Goal: Complete application form

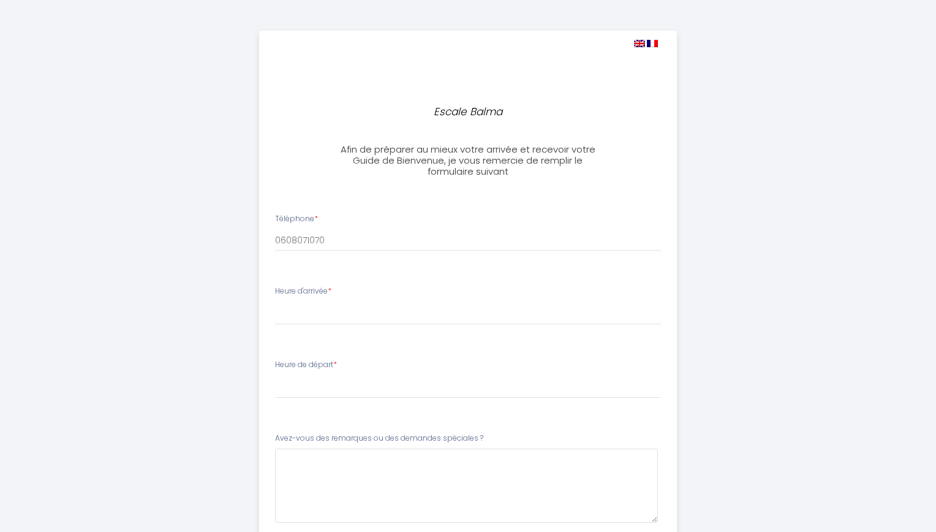
select select
click at [352, 318] on select "16:00 16:30 17:00 17:30 18:00 18:30 19:00 19:30 20:00 20:30 21:00" at bounding box center [463, 312] width 387 height 23
select select "21:00"
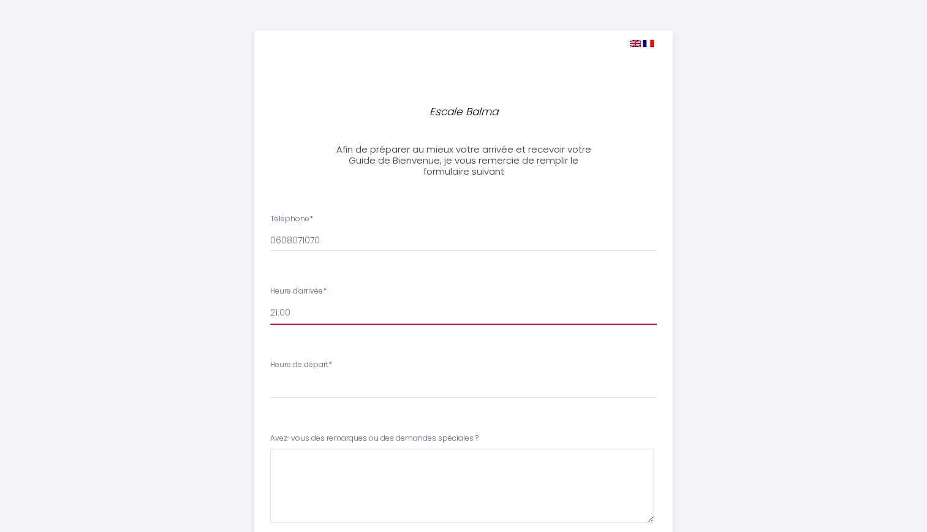
click at [270, 301] on select "16:00 16:30 17:00 17:30 18:00 18:30 19:00 19:30 20:00 20:30 21:00" at bounding box center [463, 312] width 387 height 23
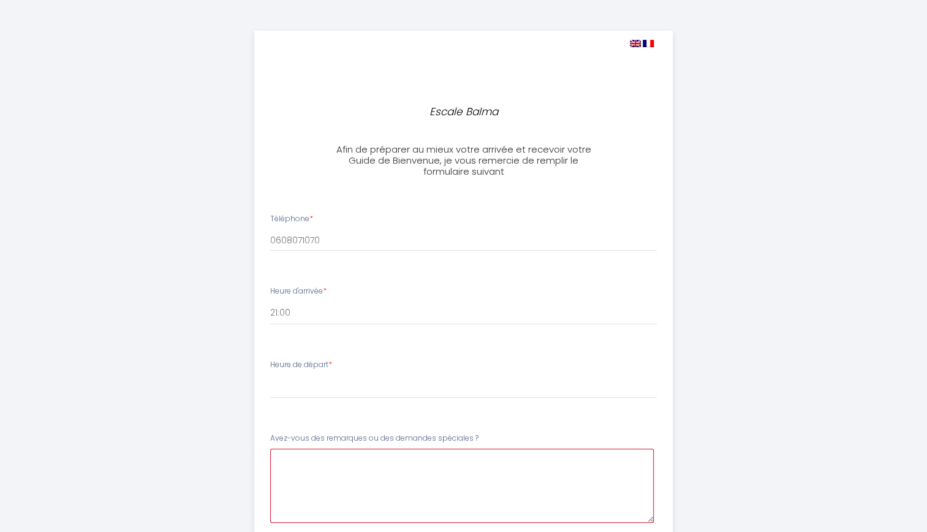
click at [319, 483] on \?3 at bounding box center [462, 485] width 384 height 74
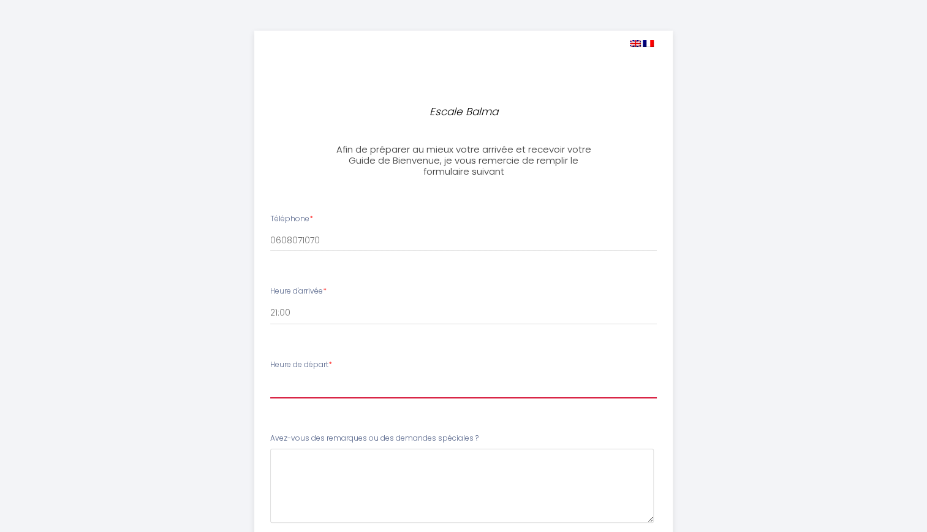
click at [316, 387] on select "00:00 00:30 01:00 01:30 02:00 02:30 03:00 03:30 04:00 04:30 05:00 05:30 06:00 0…" at bounding box center [463, 386] width 387 height 23
select select "10:00"
click at [270, 375] on select "00:00 00:30 01:00 01:30 02:00 02:30 03:00 03:30 04:00 04:30 05:00 05:30 06:00 0…" at bounding box center [463, 386] width 387 height 23
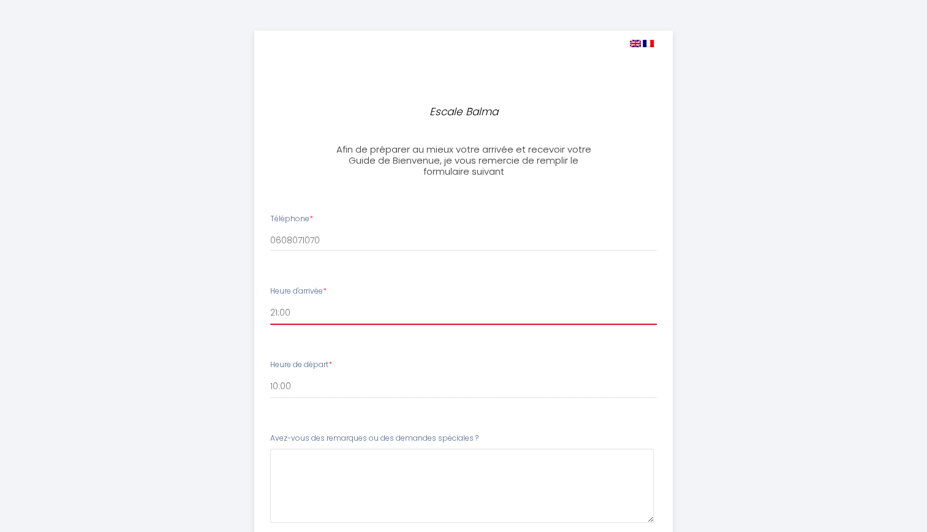
click at [297, 321] on select "16:00 16:30 17:00 17:30 18:00 18:30 19:00 19:30 20:00 20:30 21:00" at bounding box center [463, 312] width 387 height 23
click at [270, 301] on select "16:00 16:30 17:00 17:30 18:00 18:30 19:00 19:30 20:00 20:30 21:00" at bounding box center [463, 312] width 387 height 23
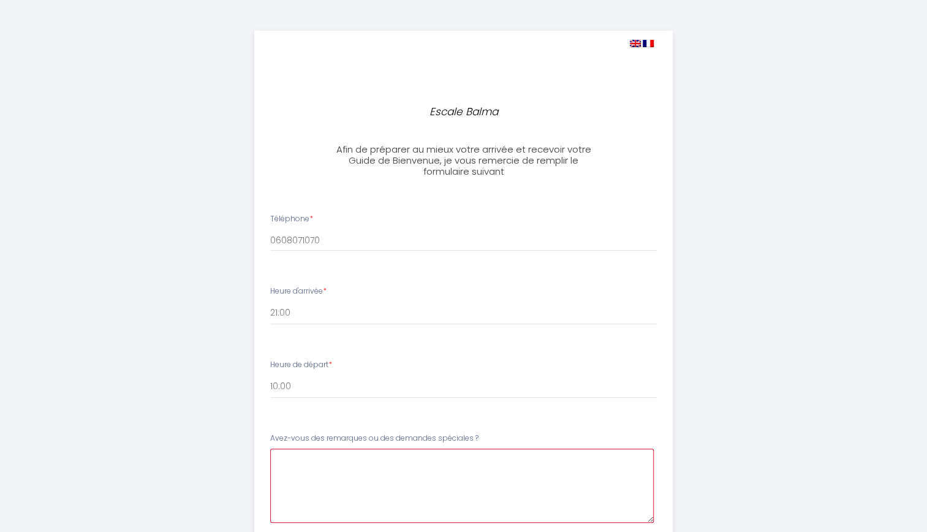
click at [304, 459] on \?3 at bounding box center [462, 485] width 384 height 74
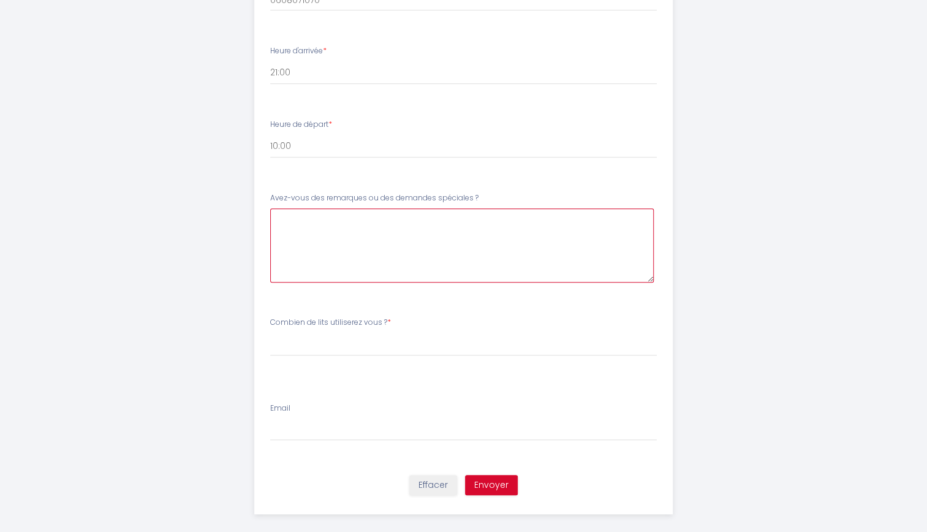
scroll to position [252, 0]
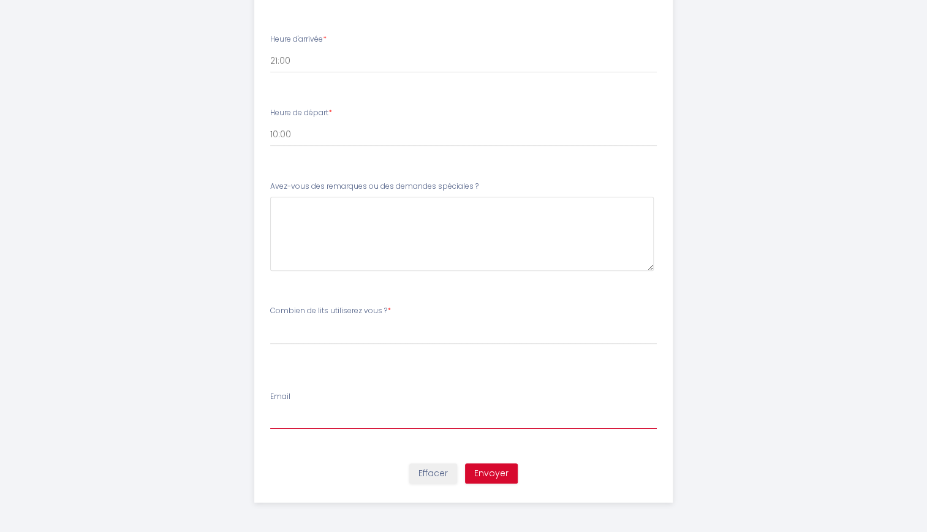
click at [298, 417] on input "Email" at bounding box center [463, 418] width 387 height 22
drag, startPoint x: 367, startPoint y: 415, endPoint x: 306, endPoint y: 421, distance: 61.6
click at [306, 421] on input "[PERSON_NAME][EMAIL_ADDRESS][DOMAIN_NAME]" at bounding box center [463, 418] width 387 height 22
type input "[EMAIL_ADDRESS][DOMAIN_NAME]"
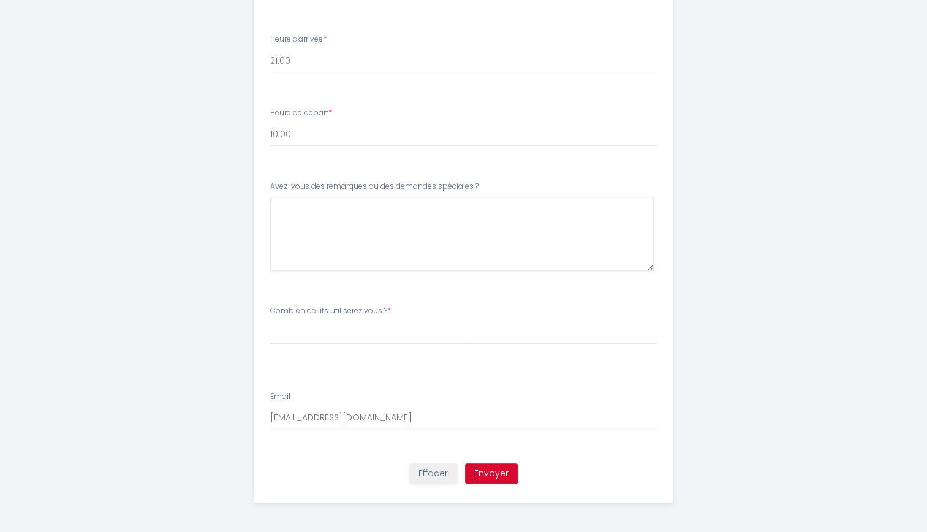
click at [210, 354] on div "Escale Balma Afin de préparer au mieux votre arrivée et recevoir votre Guide de…" at bounding box center [463, 140] width 627 height 785
click at [298, 328] on select "[PERSON_NAME] de lits utiliserez vous ? 1 lit double + 1 lit simple + canapé li…" at bounding box center [463, 332] width 387 height 23
click at [255, 367] on li "Combien de lits utiliserez vous ? * [PERSON_NAME] de lits utiliserez vous ? 1 l…" at bounding box center [463, 337] width 417 height 78
click at [300, 339] on select "[PERSON_NAME] de lits utiliserez vous ? 1 lit double + 1 lit simple + canapé li…" at bounding box center [463, 332] width 387 height 23
click at [270, 321] on select "[PERSON_NAME] de lits utiliserez vous ? 1 lit double + 1 lit simple + canapé li…" at bounding box center [463, 332] width 387 height 23
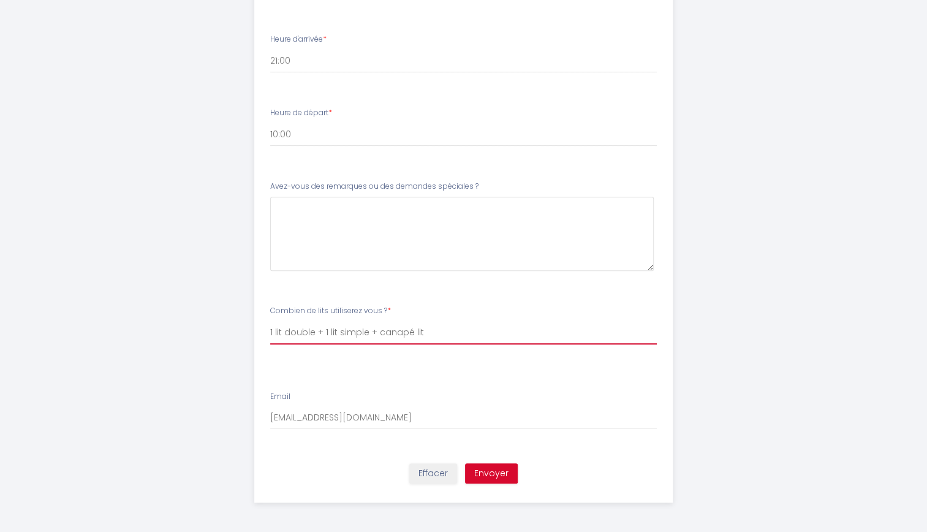
click at [633, 331] on select "[PERSON_NAME] de lits utiliserez vous ? 1 lit double + 1 lit simple + canapé li…" at bounding box center [463, 332] width 387 height 23
select select "2 lits double + canapé lit"
click at [270, 321] on select "[PERSON_NAME] de lits utiliserez vous ? 1 lit double + 1 lit simple + canapé li…" at bounding box center [463, 332] width 387 height 23
click at [379, 360] on li "Combien de lits utiliserez vous ? * [PERSON_NAME] de lits utiliserez vous ? 1 l…" at bounding box center [463, 337] width 417 height 78
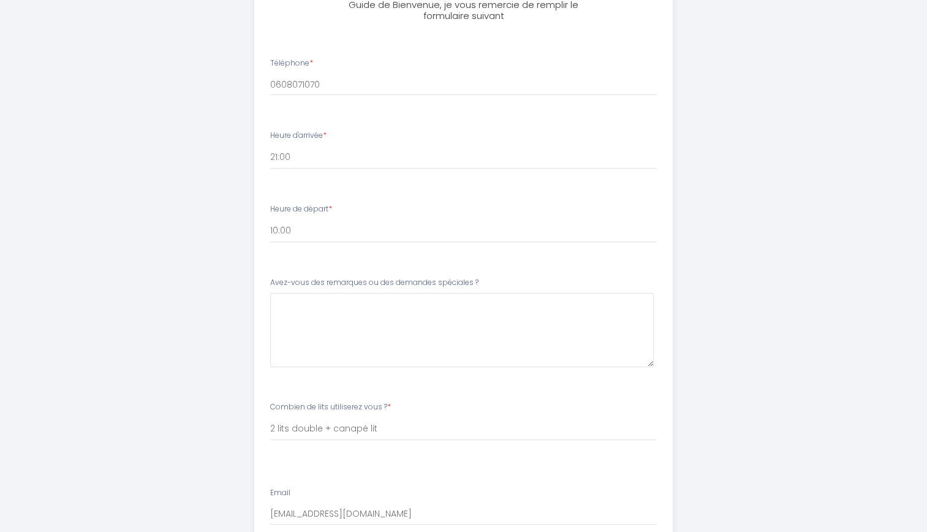
scroll to position [157, 0]
click at [354, 311] on \?3 at bounding box center [462, 328] width 384 height 74
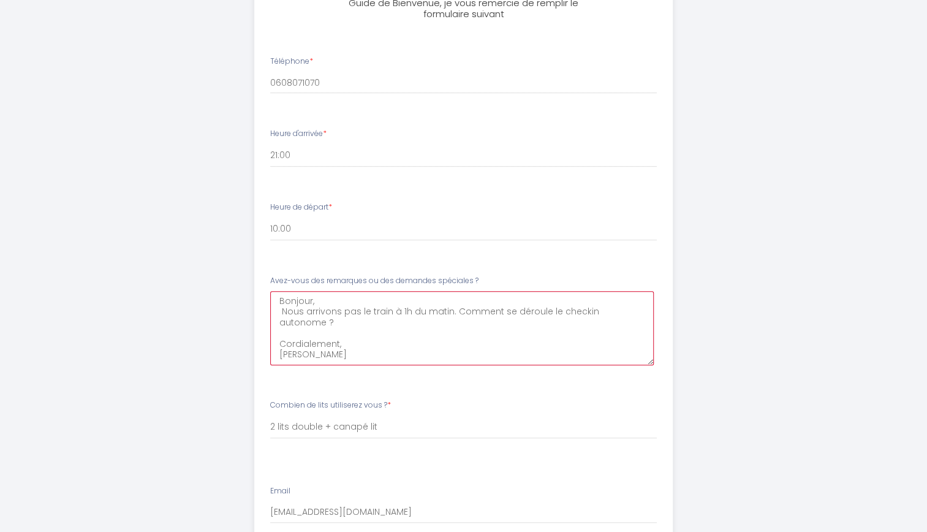
click at [352, 314] on \?3 "Bonjour, Nous arrivons pas le train à 1h du matin. Comment se déroule le checki…" at bounding box center [462, 328] width 384 height 74
click at [359, 331] on \?3 "Bonjour, Nous arrivons par le train à 1h du matin. Comment se déroule le checki…" at bounding box center [462, 328] width 384 height 74
click at [325, 312] on \?3 "Bonjour, Nous arrivons par le train à 1h du matin. Comment se déroule le checki…" at bounding box center [462, 328] width 384 height 74
click at [328, 326] on \?3 "Bonjour, Nous arriverons par le train à 1h du matin. Comment se déroule le chec…" at bounding box center [462, 328] width 384 height 74
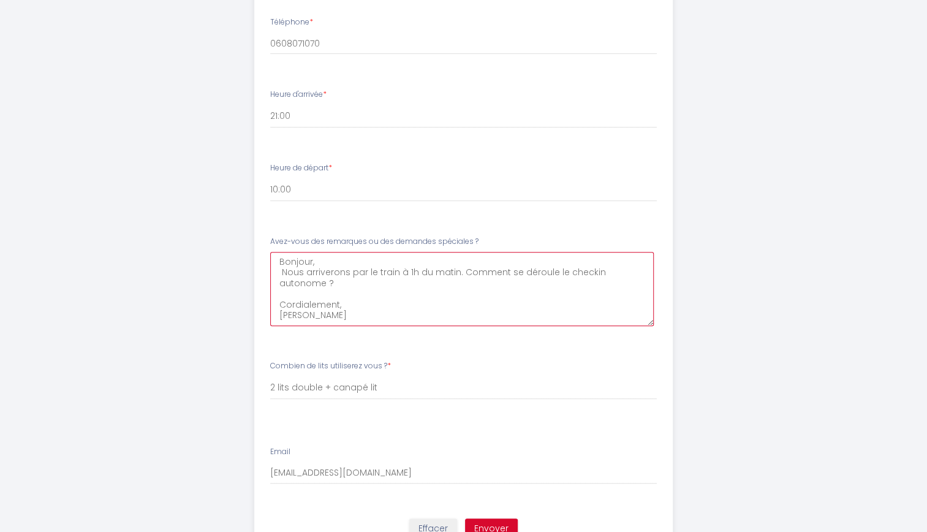
scroll to position [252, 0]
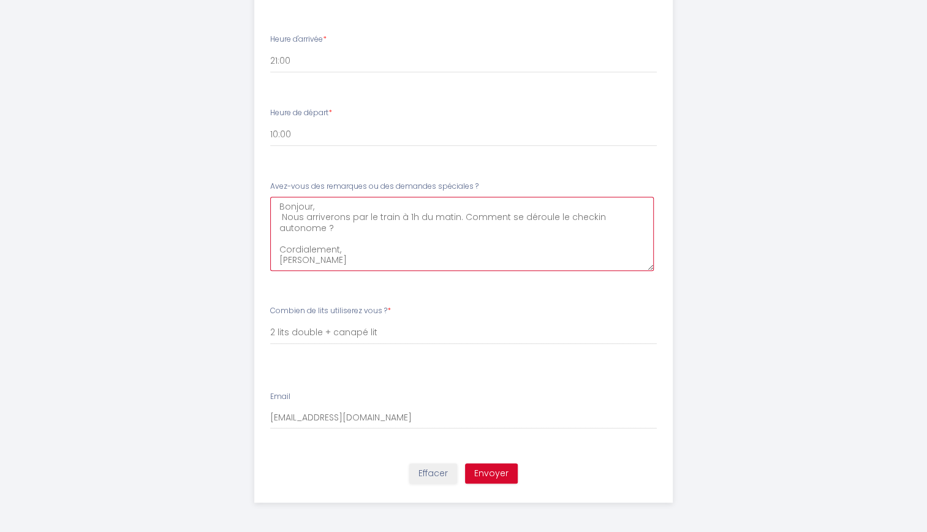
type \?3 "Bonjour, Nous arriverons par le train à 1h du matin. Comment se déroule le chec…"
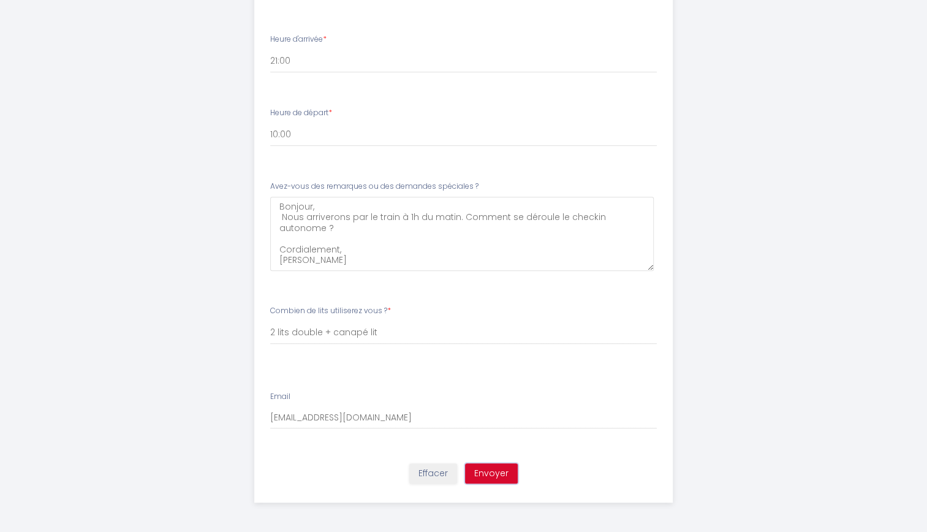
click at [502, 475] on button "Envoyer" at bounding box center [491, 473] width 53 height 21
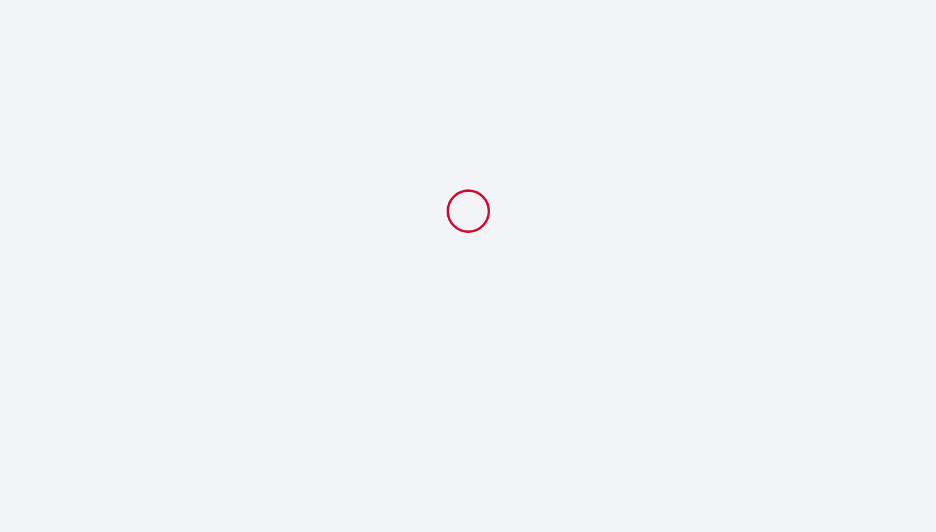
select select "21:00"
select select "10:00"
select select "2 lits double + canapé lit"
